Goal: Find specific page/section: Find specific page/section

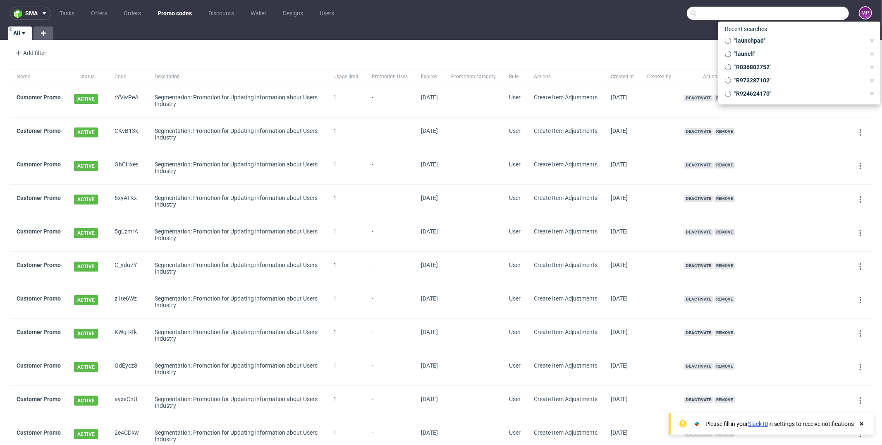
click at [804, 15] on input "text" at bounding box center [768, 13] width 162 height 13
paste input "R450415923"
type input "R450415923"
click at [759, 69] on div "R450415923" at bounding box center [799, 73] width 149 height 15
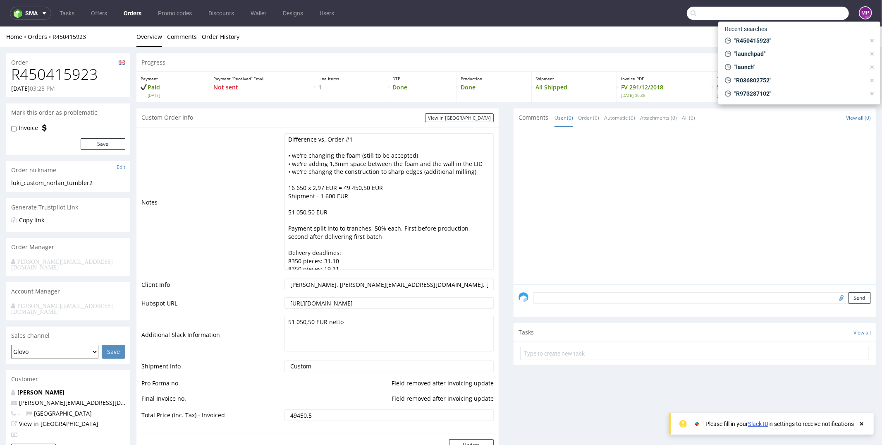
click at [798, 11] on input "text" at bounding box center [768, 13] width 162 height 13
paste input "R958485906"
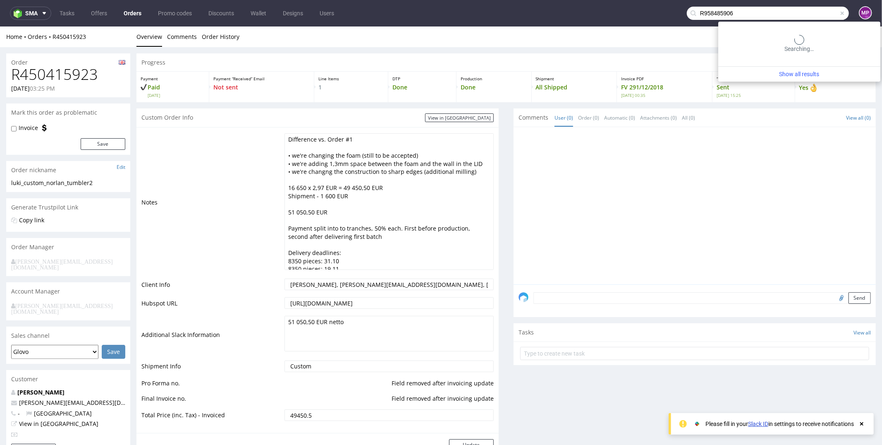
type input "R958485906"
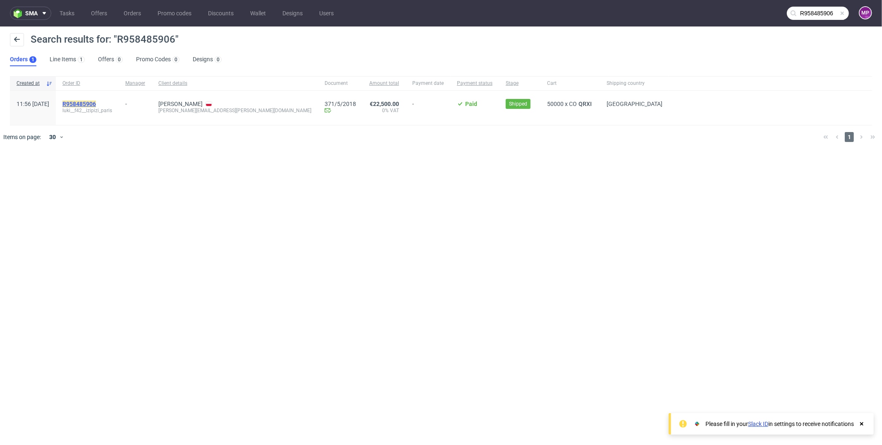
click at [96, 101] on mark "R958485906" at bounding box center [79, 104] width 34 height 7
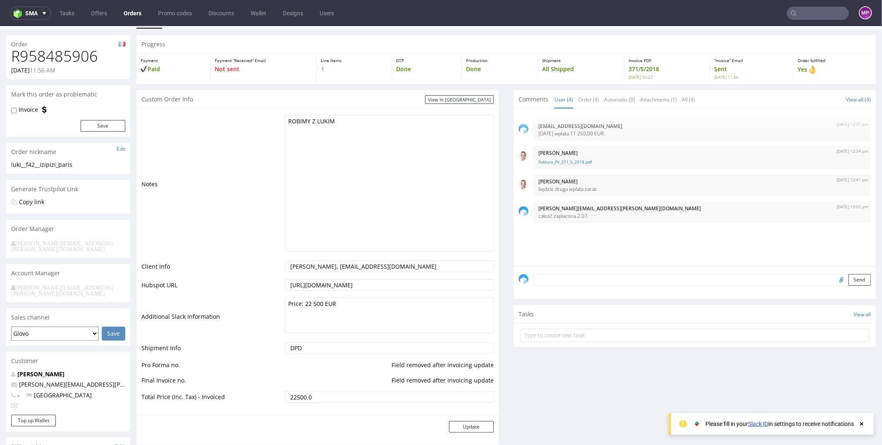
scroll to position [23, 0]
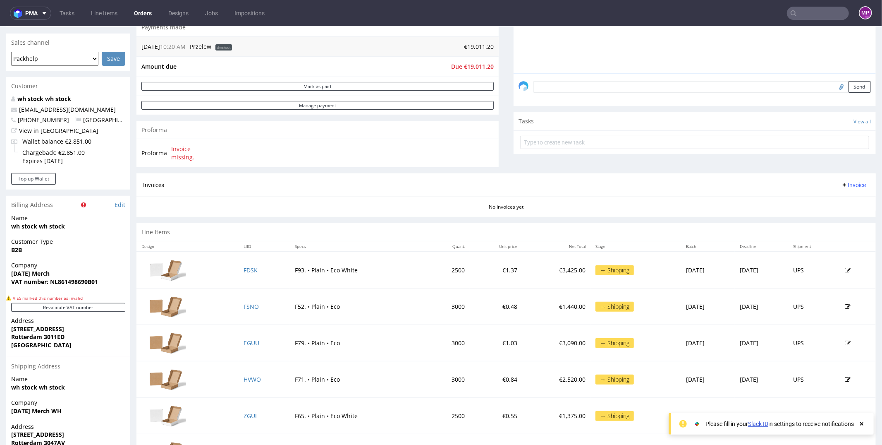
scroll to position [302, 0]
